Goal: Check status: Check status

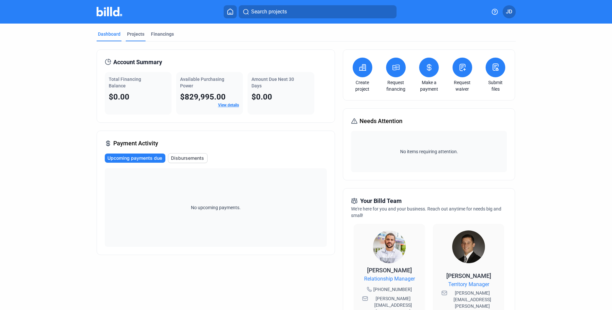
click at [133, 35] on div "Projects" at bounding box center [135, 34] width 17 height 7
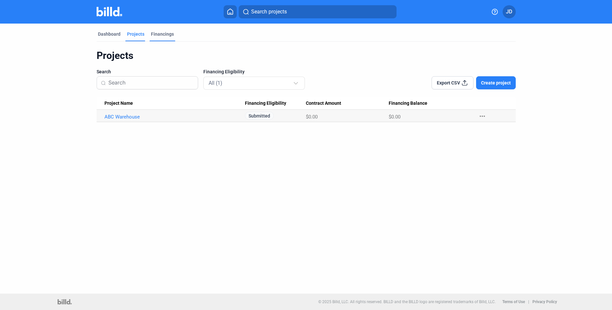
click at [164, 34] on div "Financings" at bounding box center [162, 34] width 23 height 7
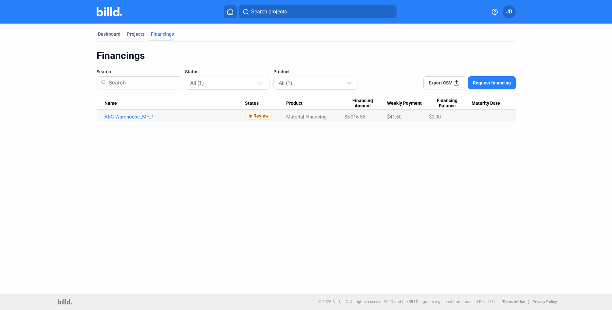
click at [139, 117] on link "ABC Warehouse_MF_1" at bounding box center [174, 117] width 141 height 6
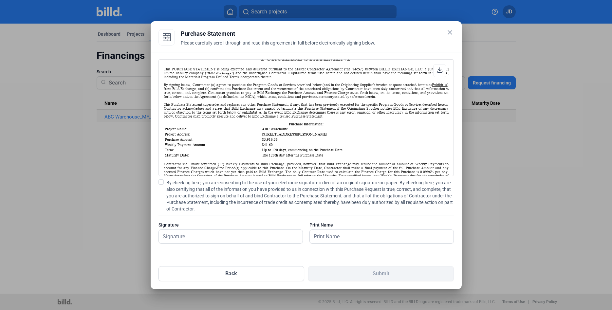
scroll to position [77, 0]
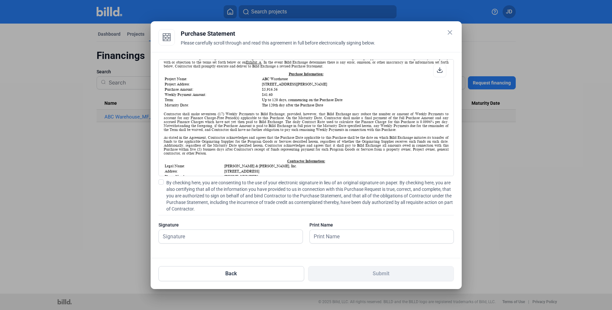
click at [449, 30] on mat-icon "close" at bounding box center [450, 32] width 8 height 8
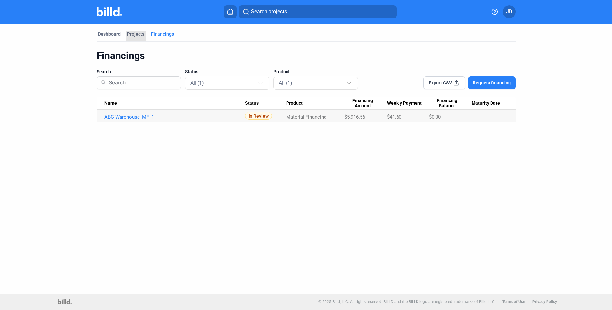
click at [134, 36] on div "Projects" at bounding box center [135, 34] width 17 height 7
